Goal: Information Seeking & Learning: Check status

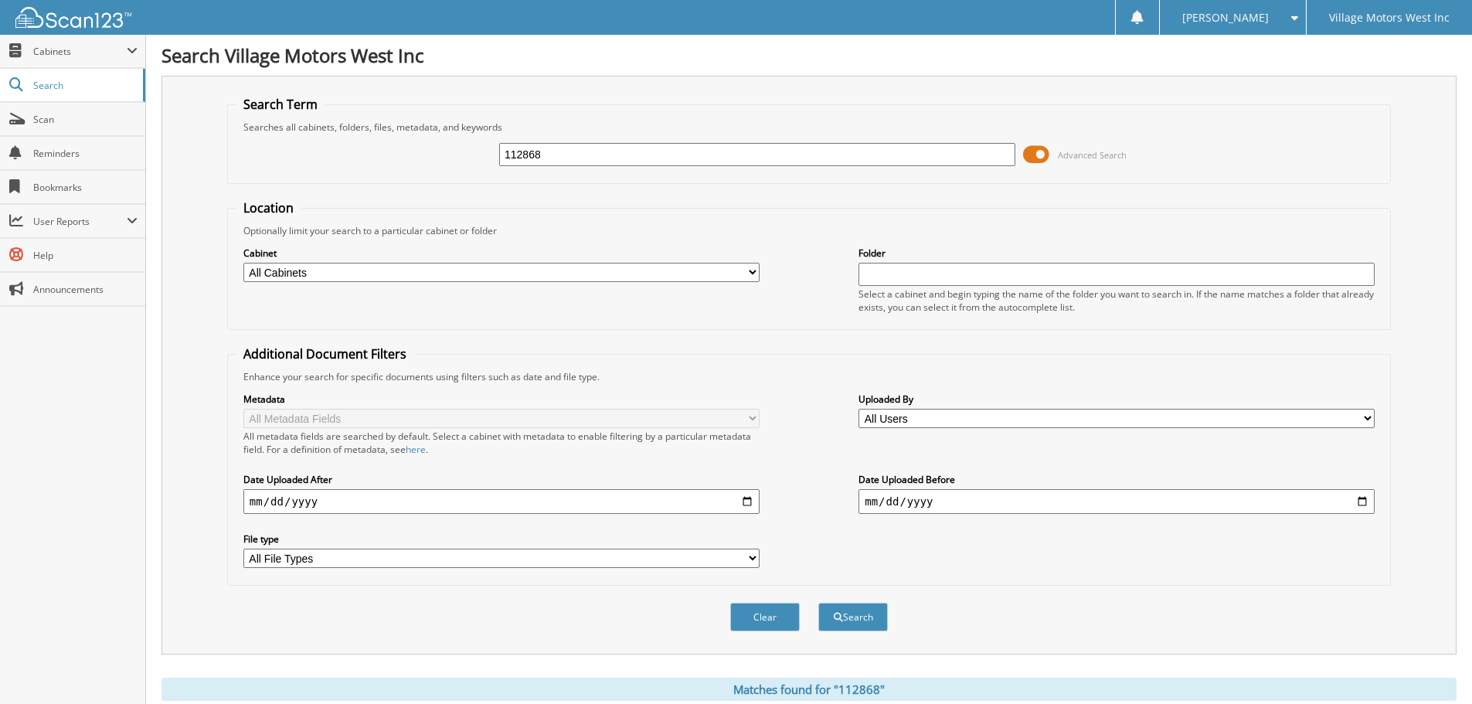
drag, startPoint x: 570, startPoint y: 148, endPoint x: 452, endPoint y: 148, distance: 118.2
click at [454, 148] on div "112868 Advanced Search" at bounding box center [809, 155] width 1147 height 42
paste input "[US_VEHICLE_IDENTIFICATION_NUMBER]"
type input "[US_VEHICLE_IDENTIFICATION_NUMBER]"
click at [840, 619] on span "submit" at bounding box center [838, 617] width 9 height 9
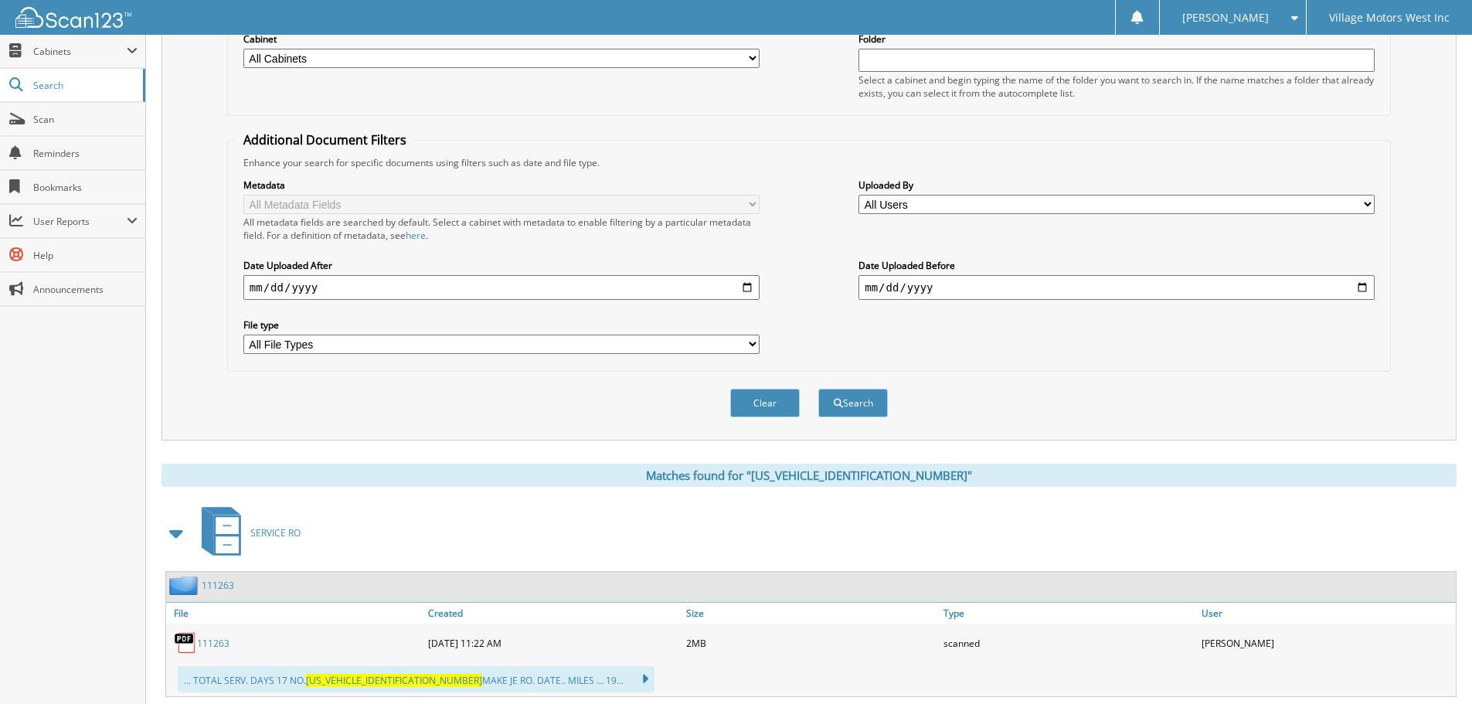
scroll to position [541, 0]
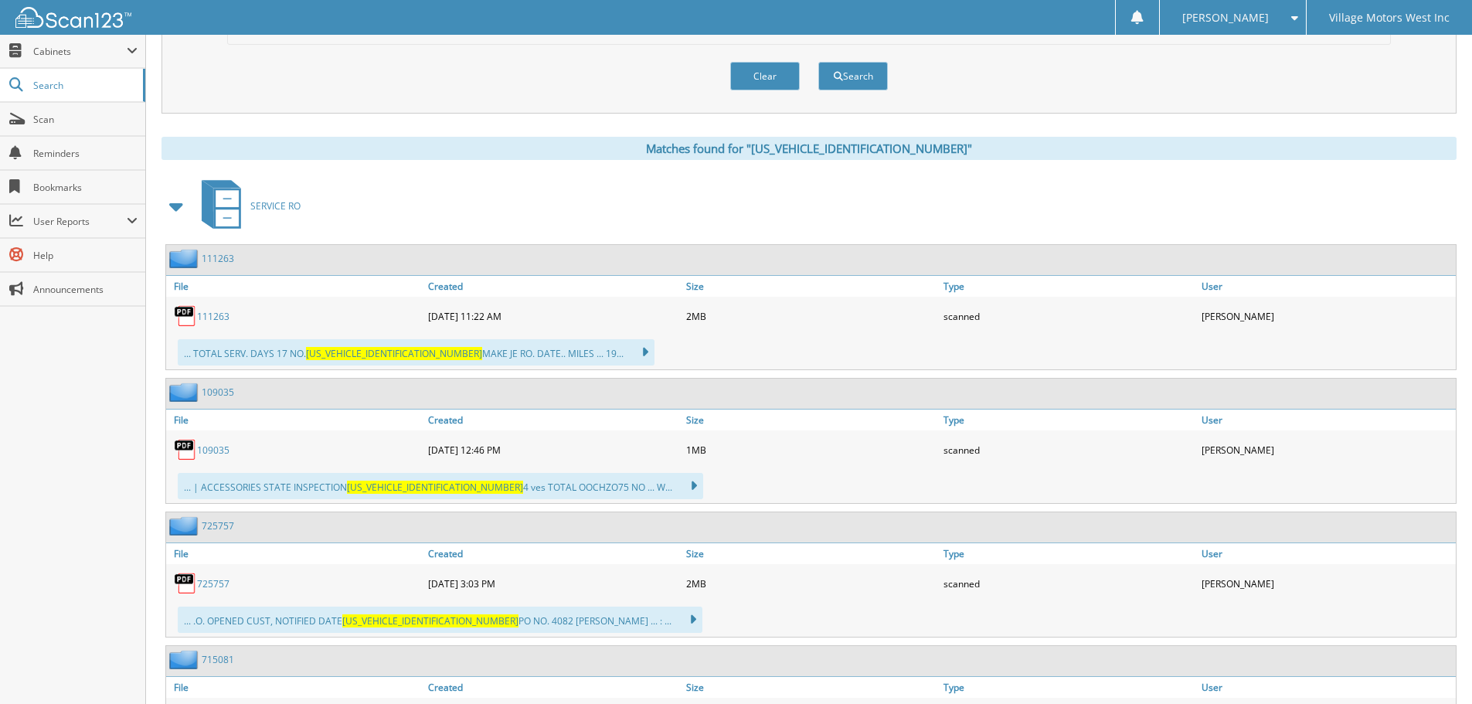
click at [225, 316] on link "111263" at bounding box center [213, 316] width 32 height 13
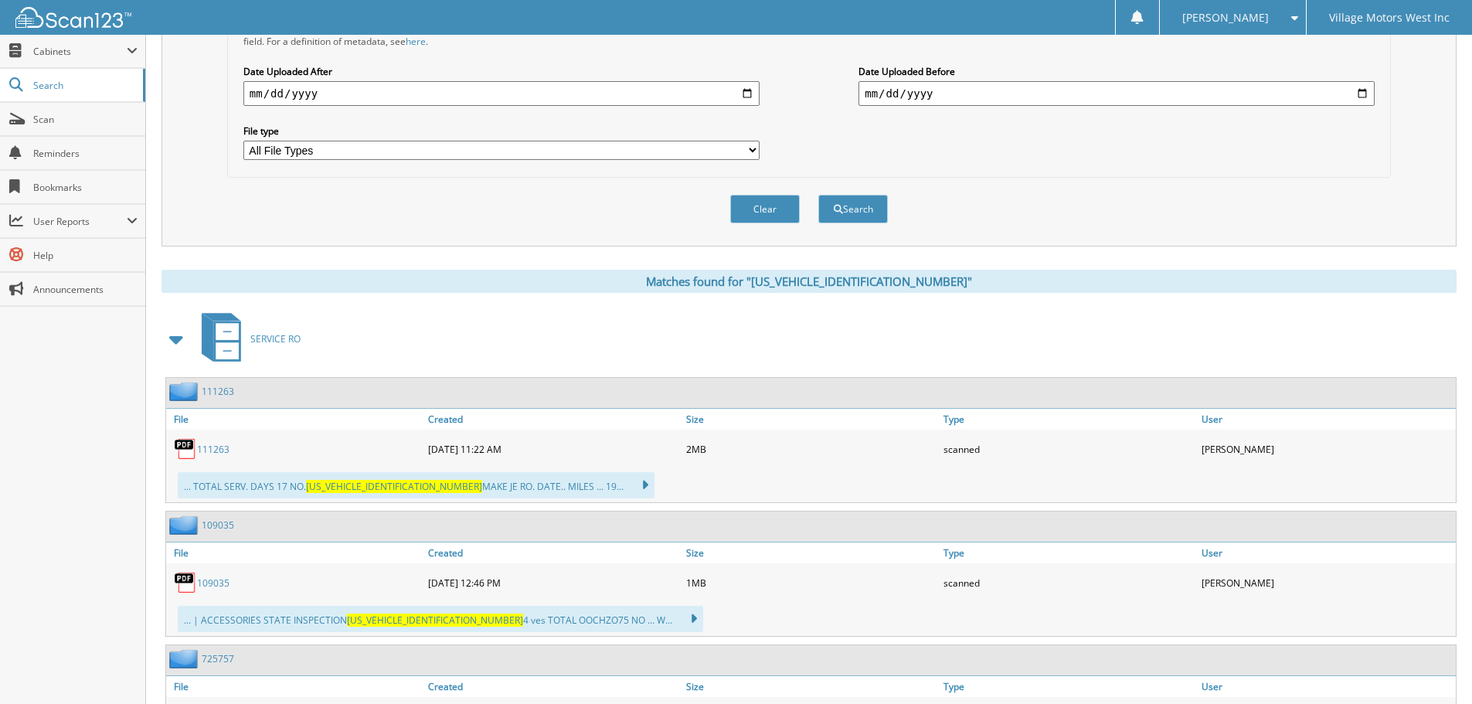
scroll to position [618, 0]
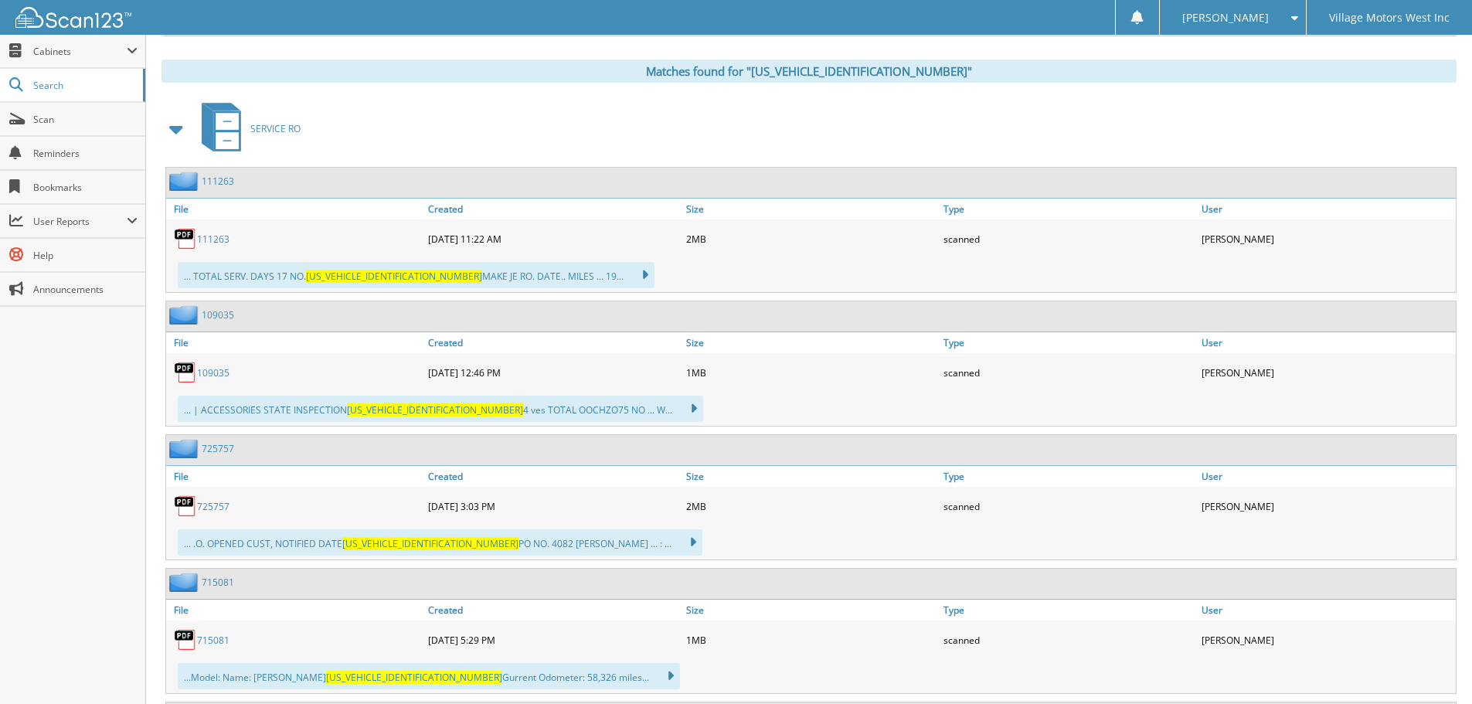
click at [206, 378] on link "109035" at bounding box center [213, 372] width 32 height 13
